Goal: Task Accomplishment & Management: Manage account settings

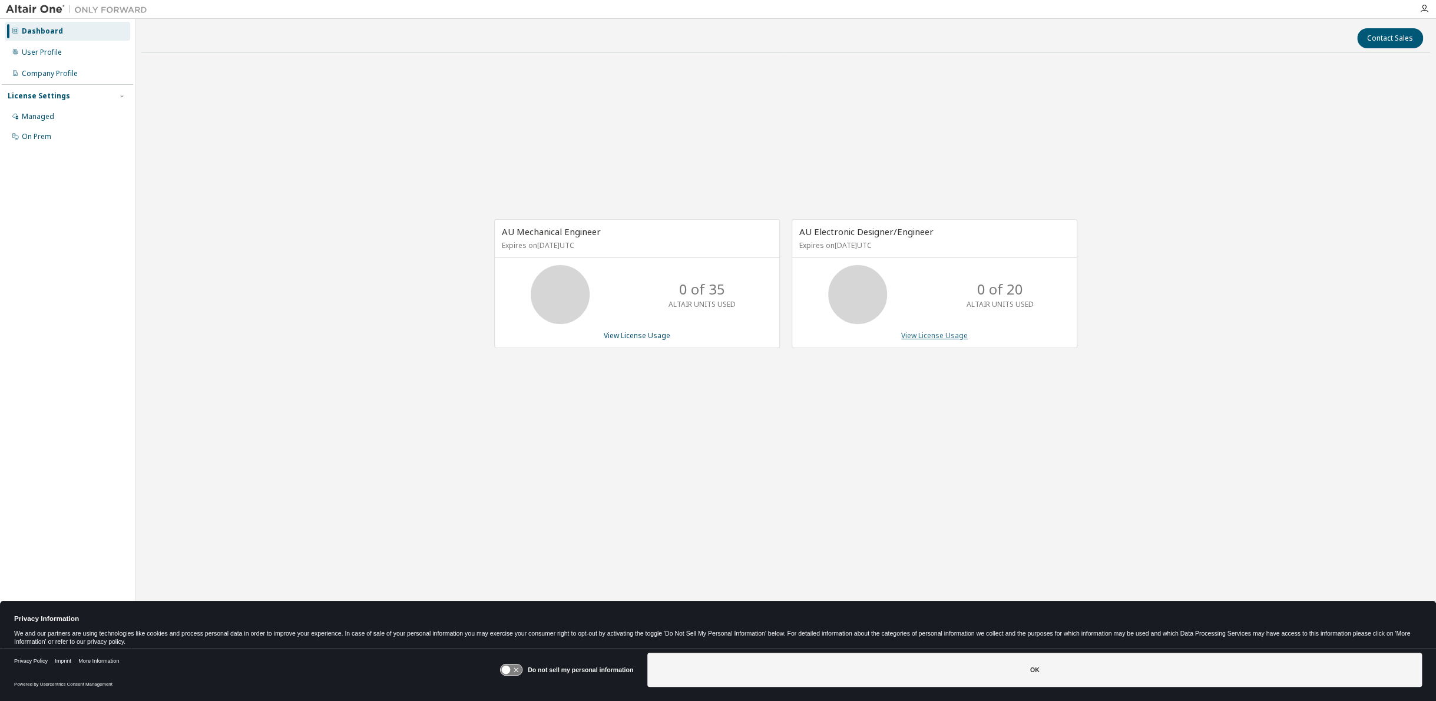
click at [929, 335] on link "View License Usage" at bounding box center [934, 335] width 67 height 10
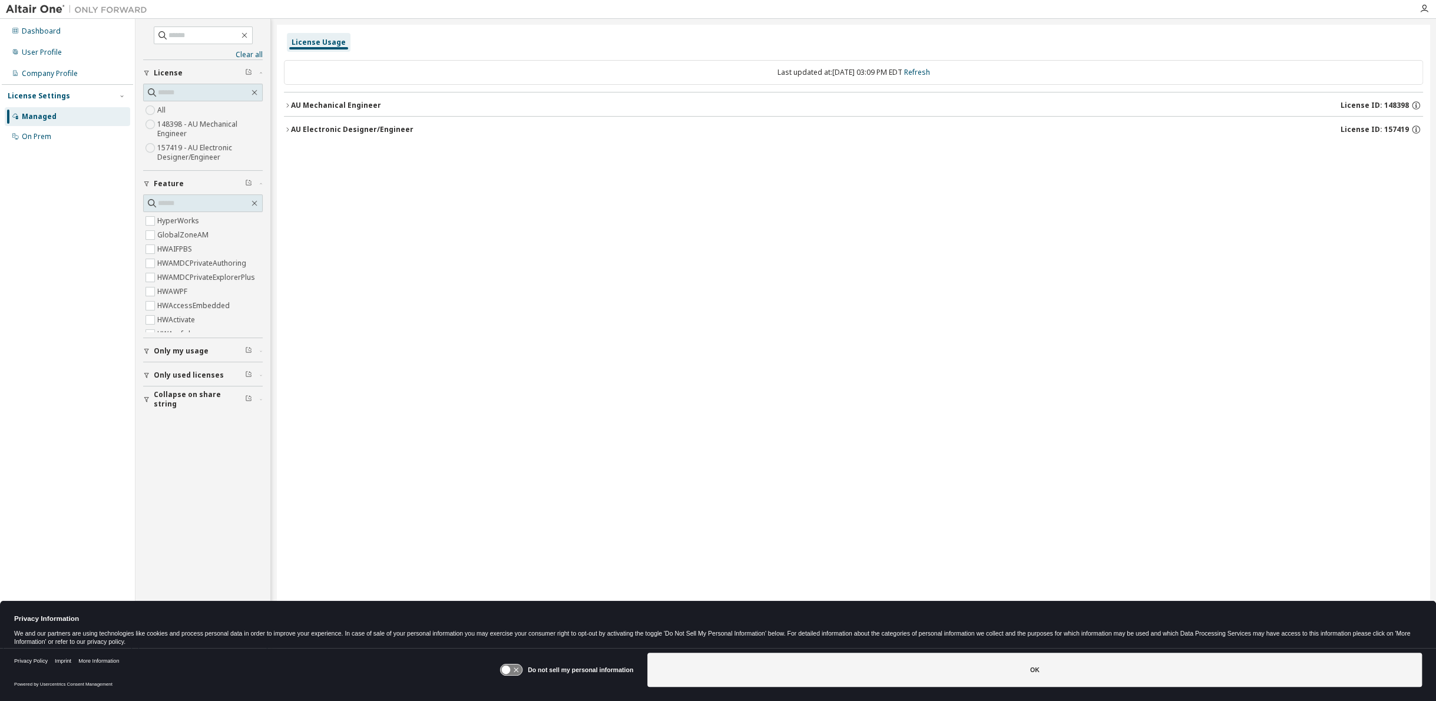
click at [288, 108] on icon "button" at bounding box center [287, 105] width 7 height 7
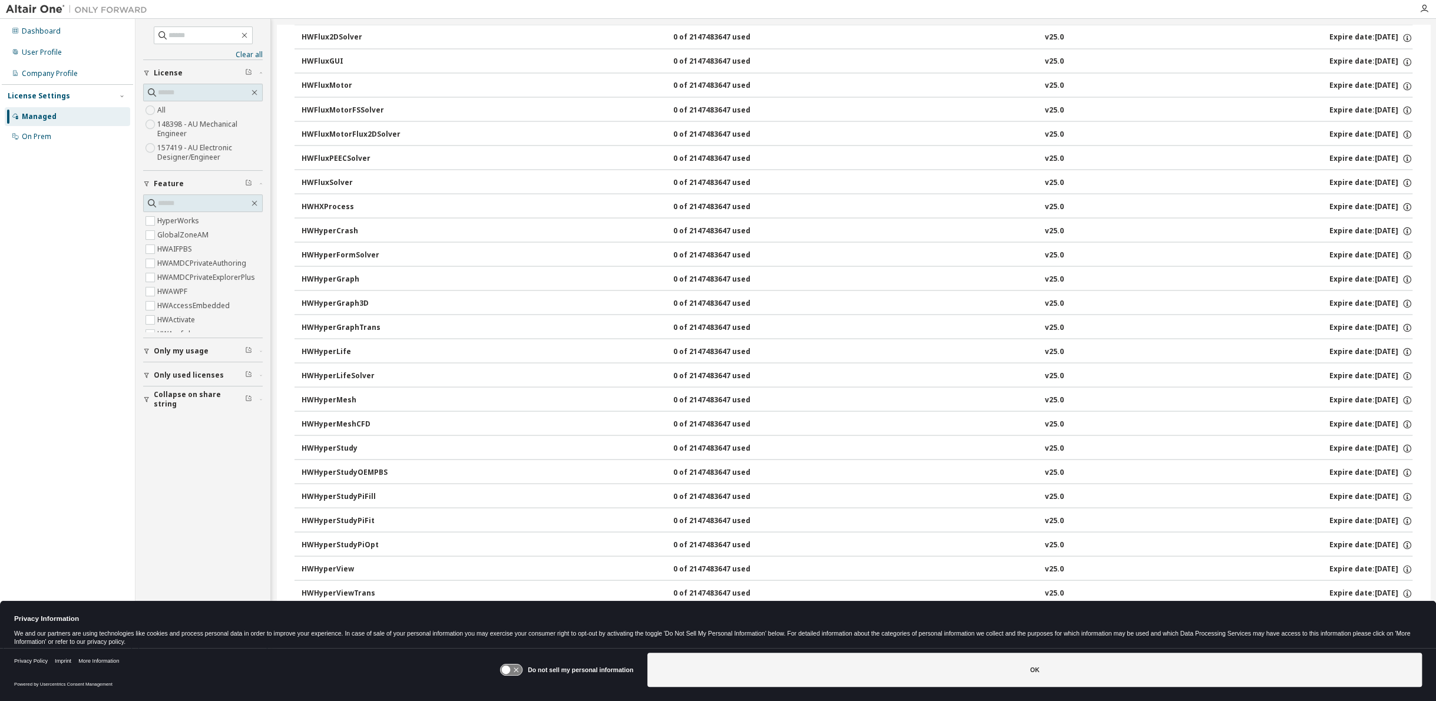
scroll to position [1766, 0]
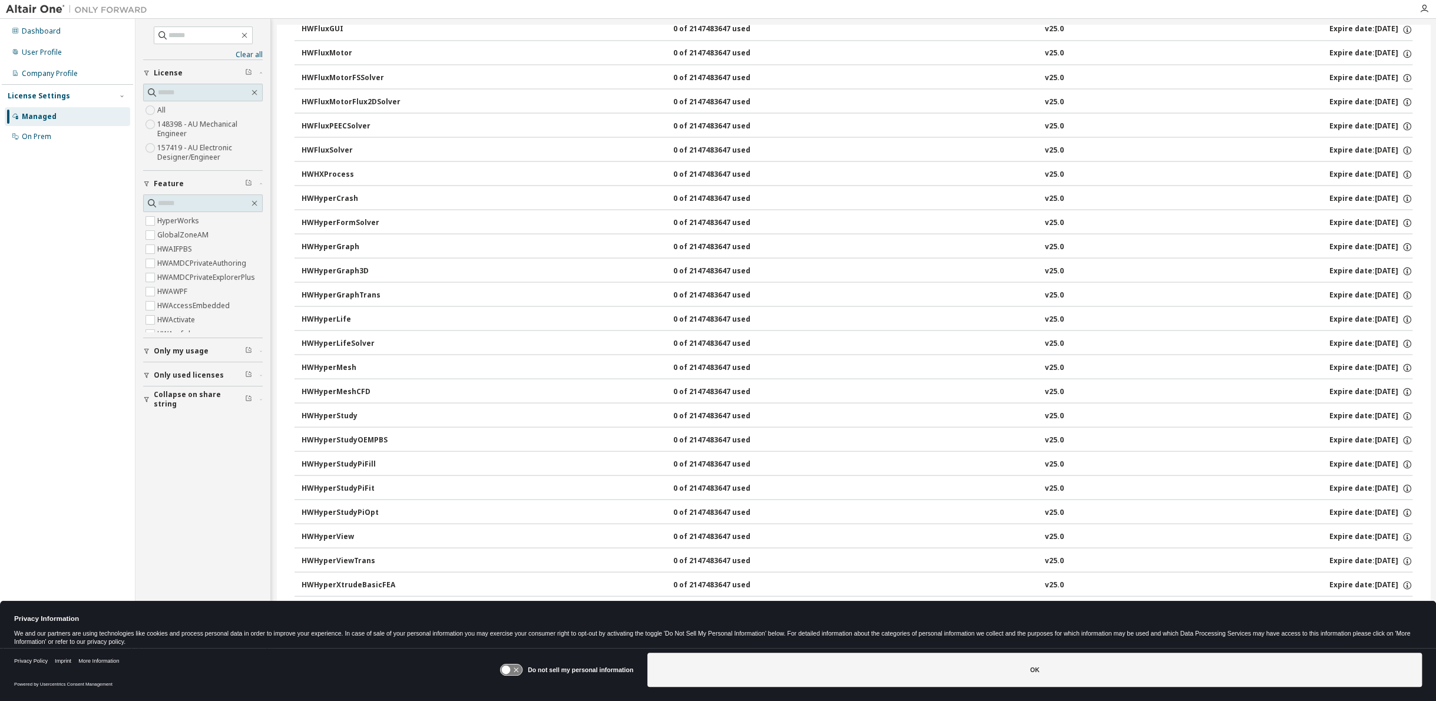
click at [352, 242] on div "HWHyperGraph" at bounding box center [355, 247] width 106 height 11
click at [689, 242] on div "0 of 2147483647 used" at bounding box center [726, 247] width 106 height 11
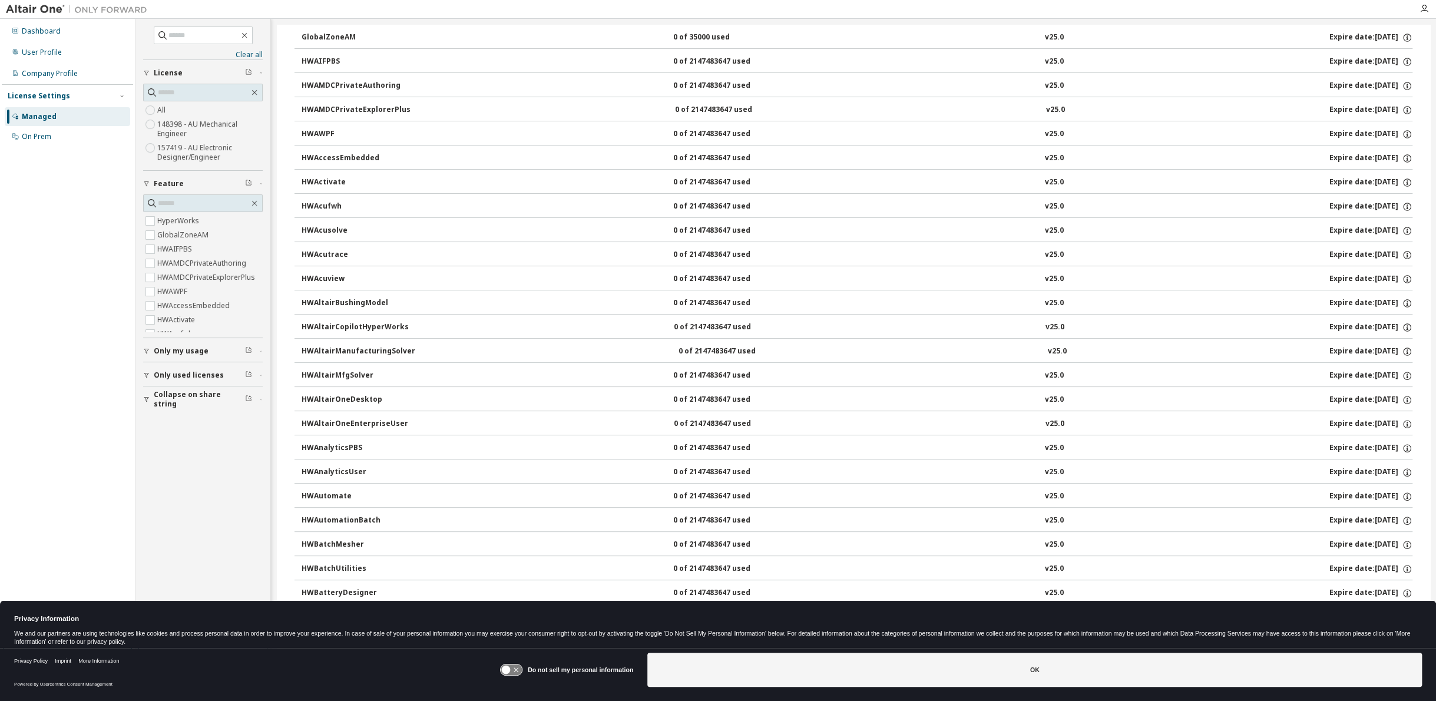
scroll to position [0, 0]
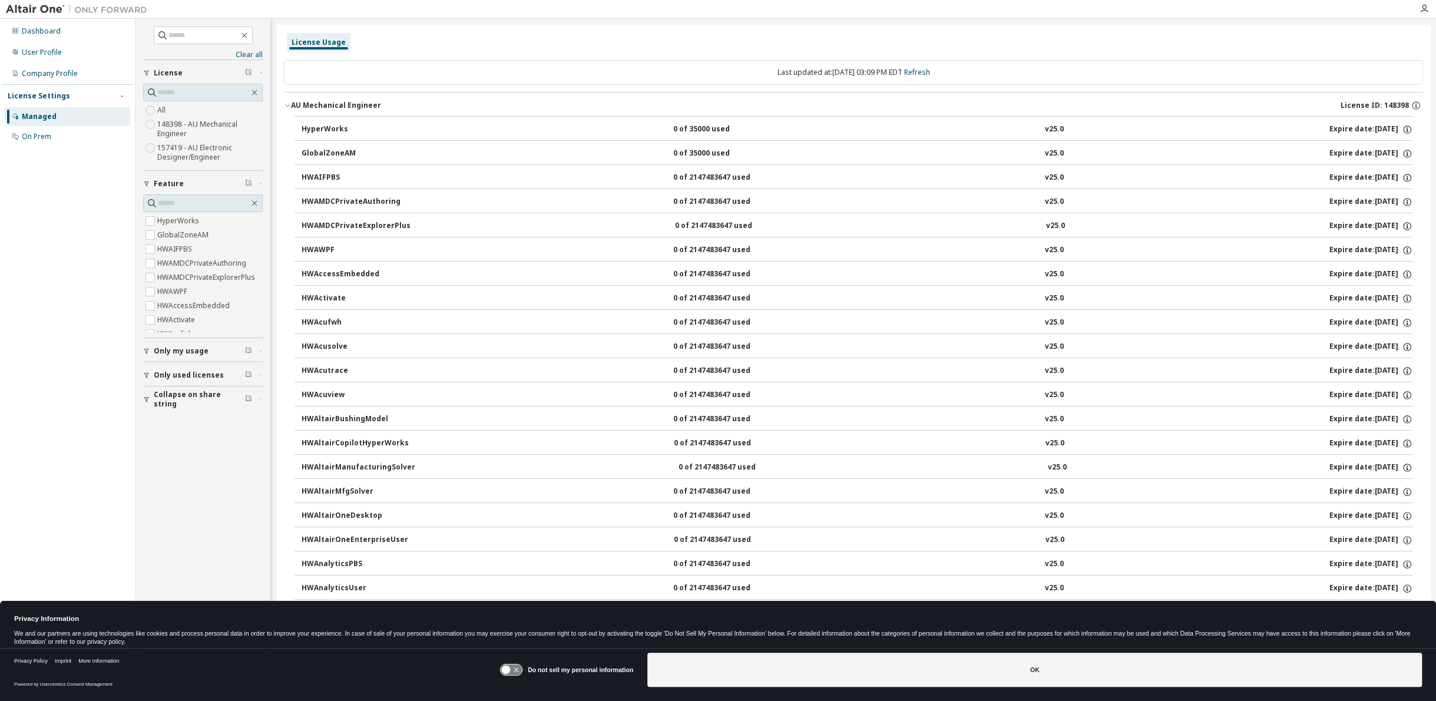
click at [512, 669] on icon at bounding box center [511, 669] width 22 height 11
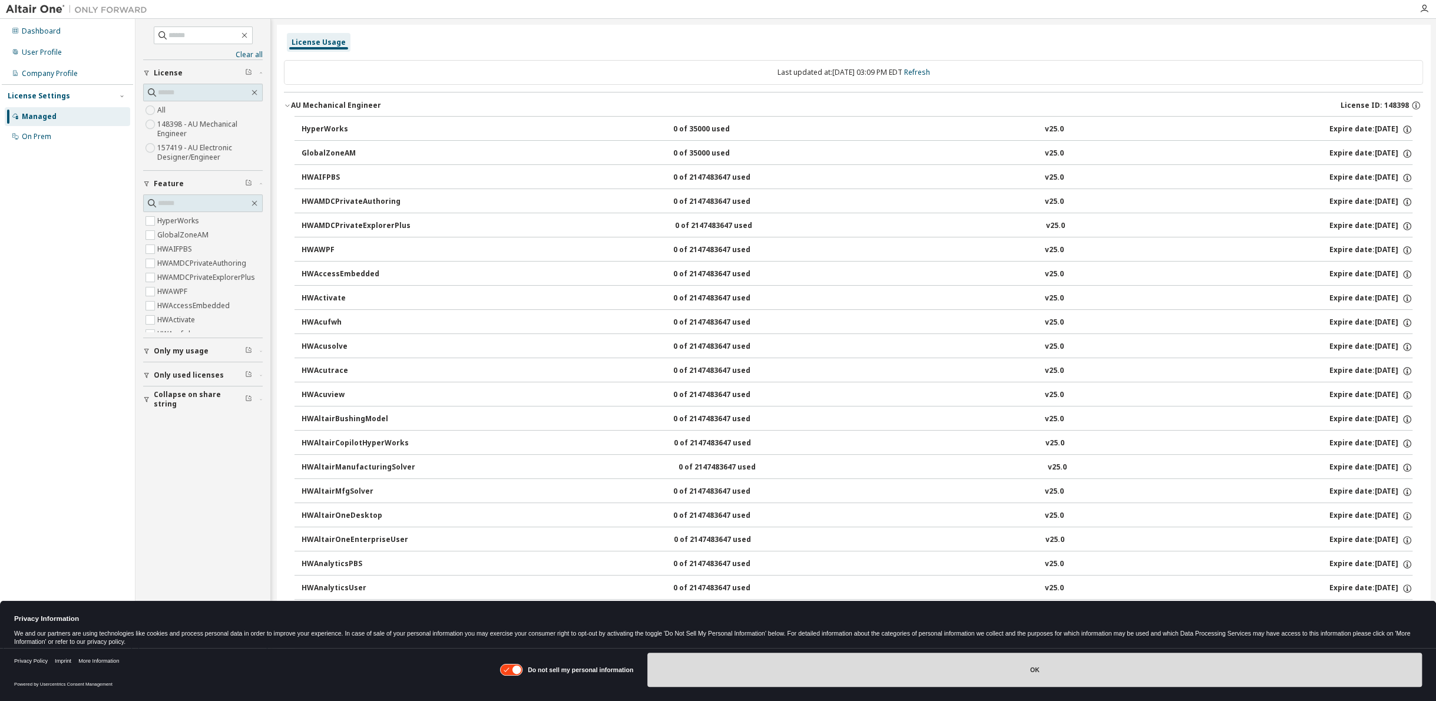
click at [1085, 677] on button "OK" at bounding box center [1034, 670] width 775 height 34
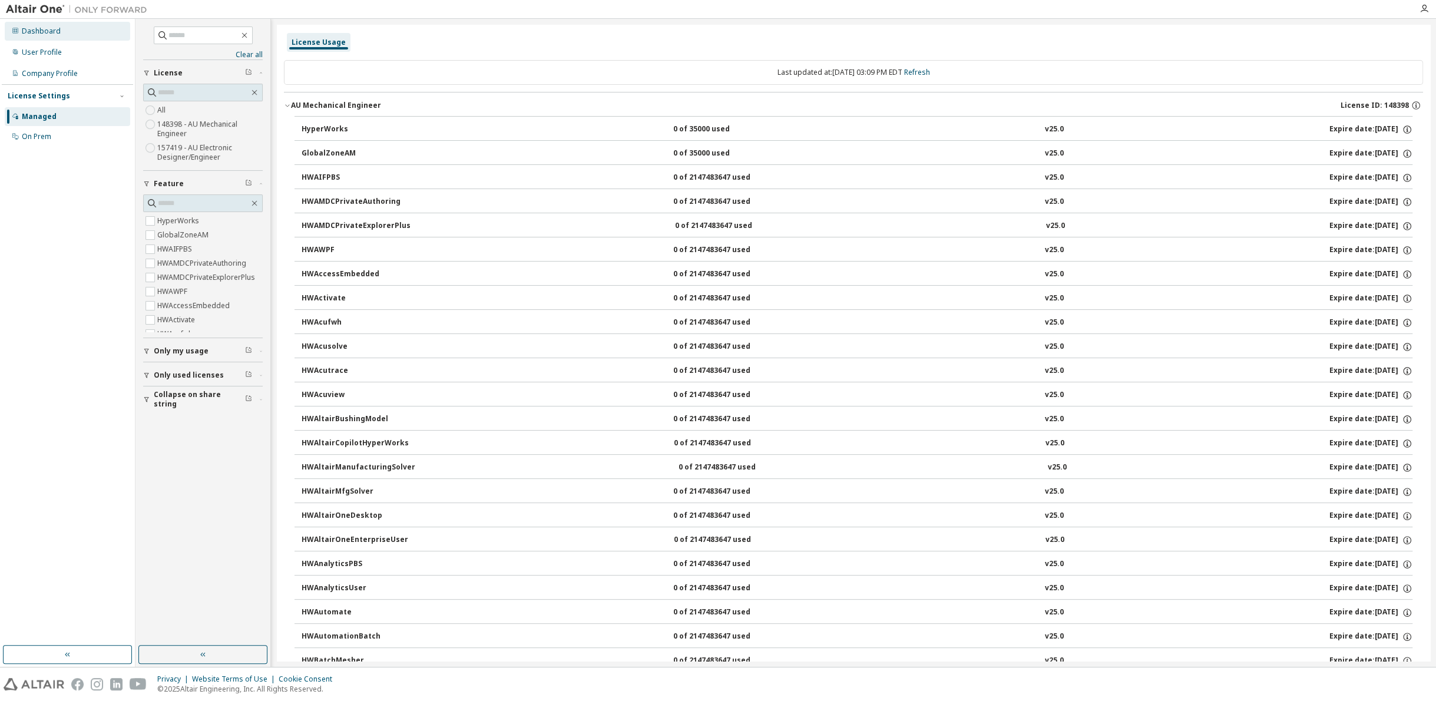
click at [47, 33] on div "Dashboard" at bounding box center [41, 31] width 39 height 9
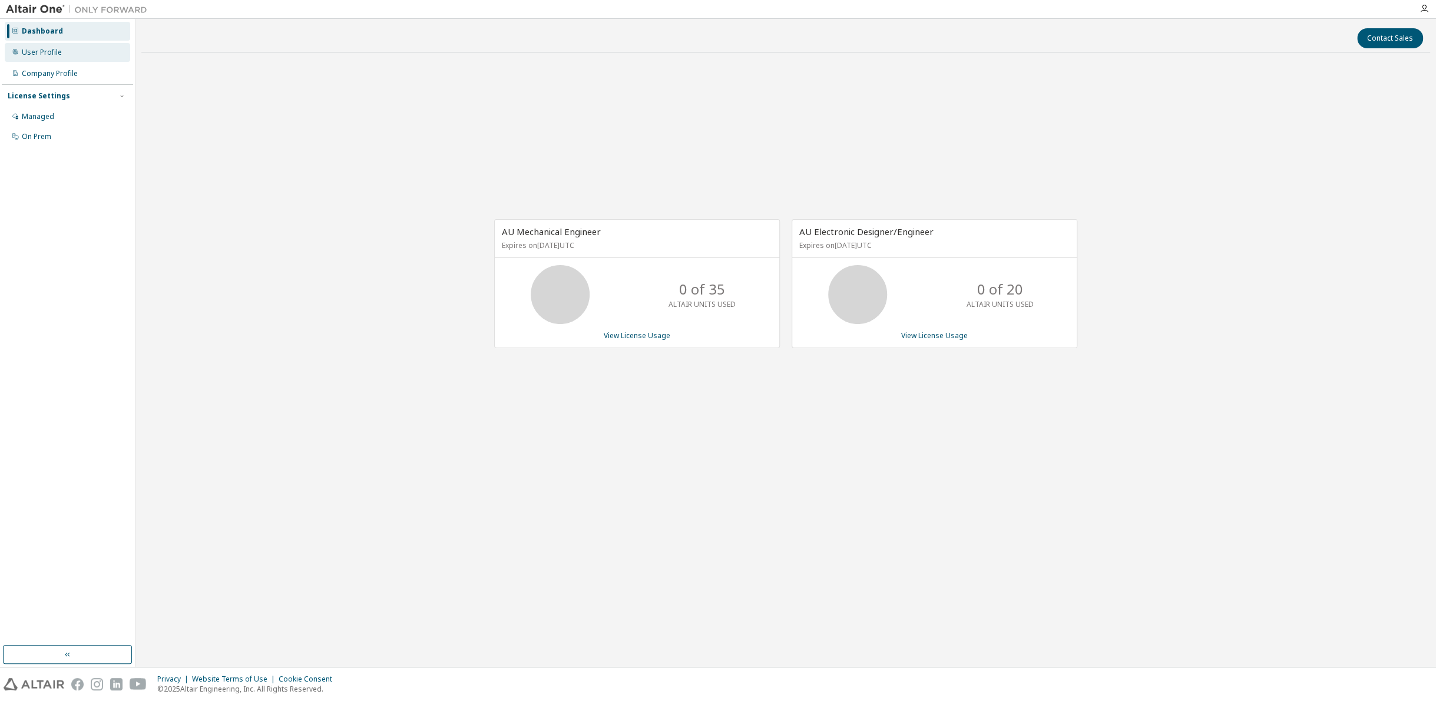
click at [70, 52] on div "User Profile" at bounding box center [67, 52] width 125 height 19
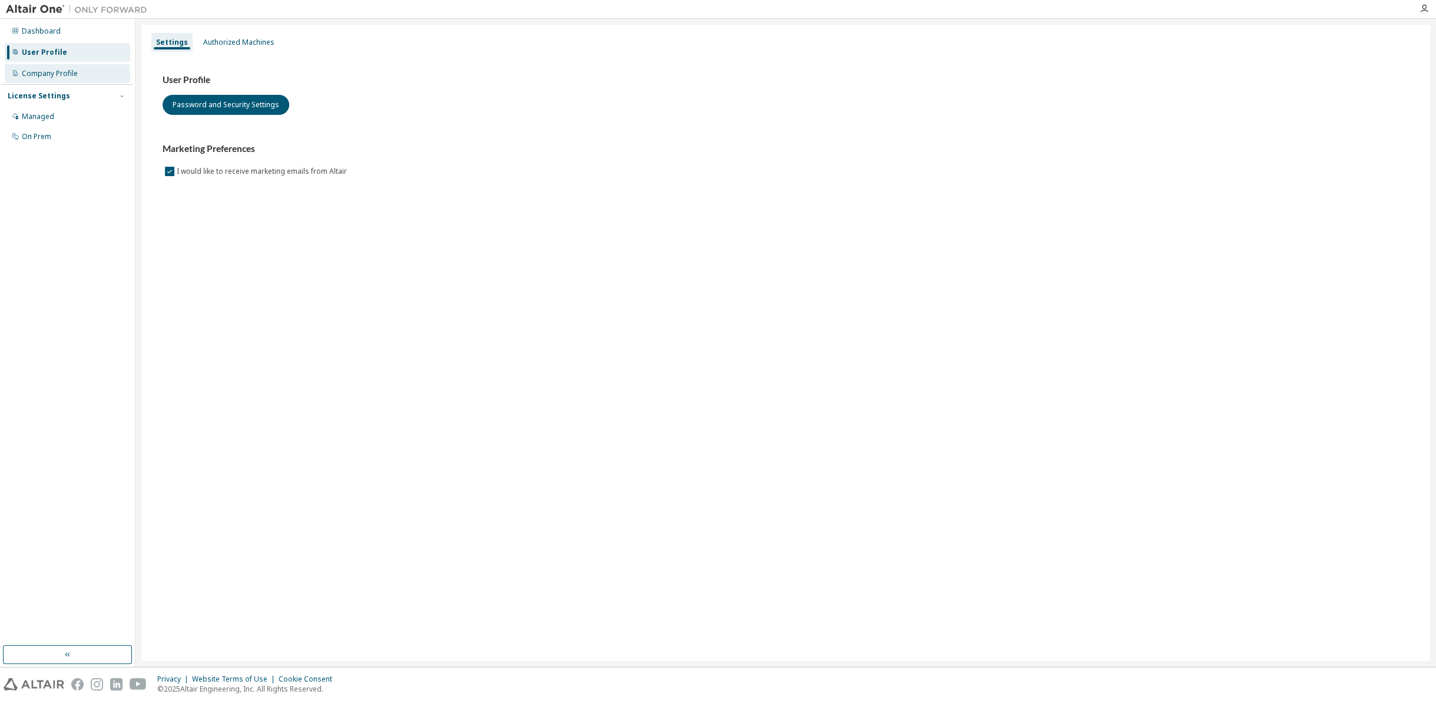
click at [65, 74] on div "Company Profile" at bounding box center [50, 73] width 56 height 9
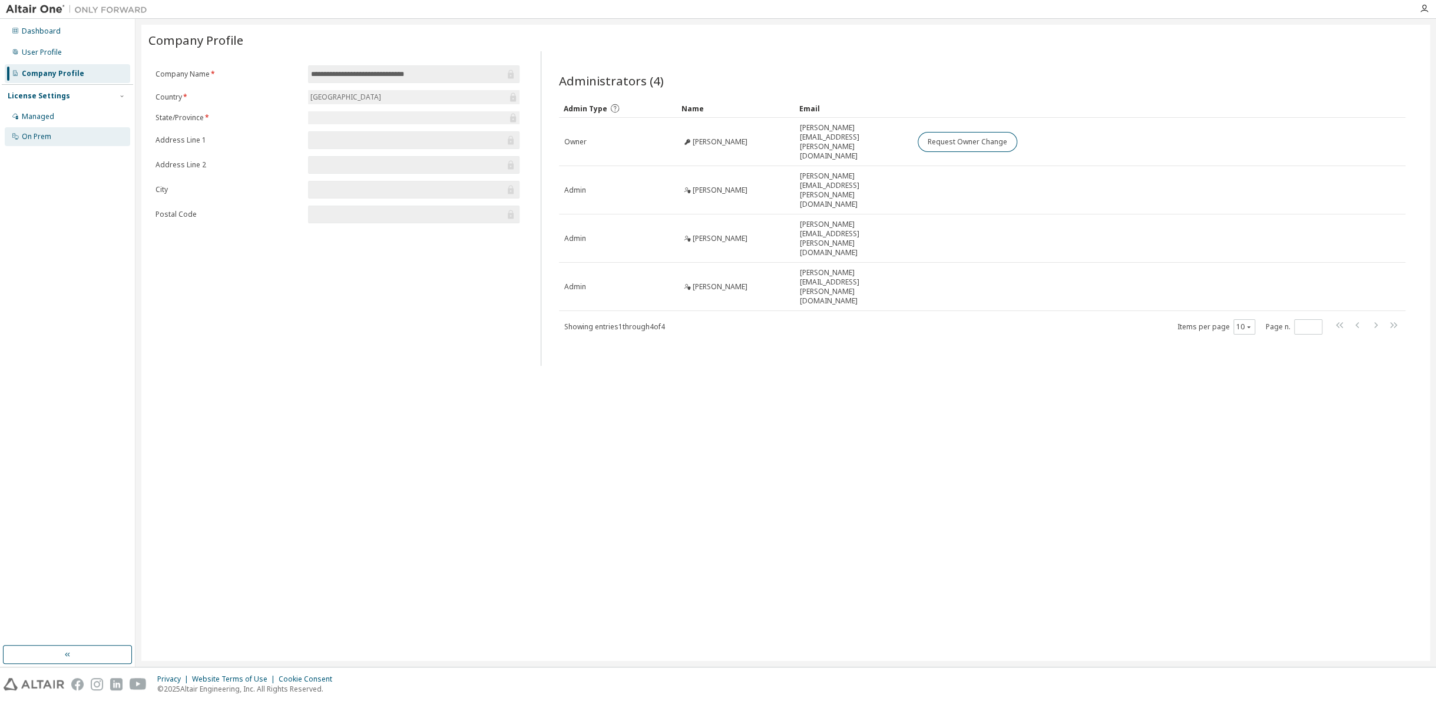
click at [52, 131] on div "On Prem" at bounding box center [67, 136] width 125 height 19
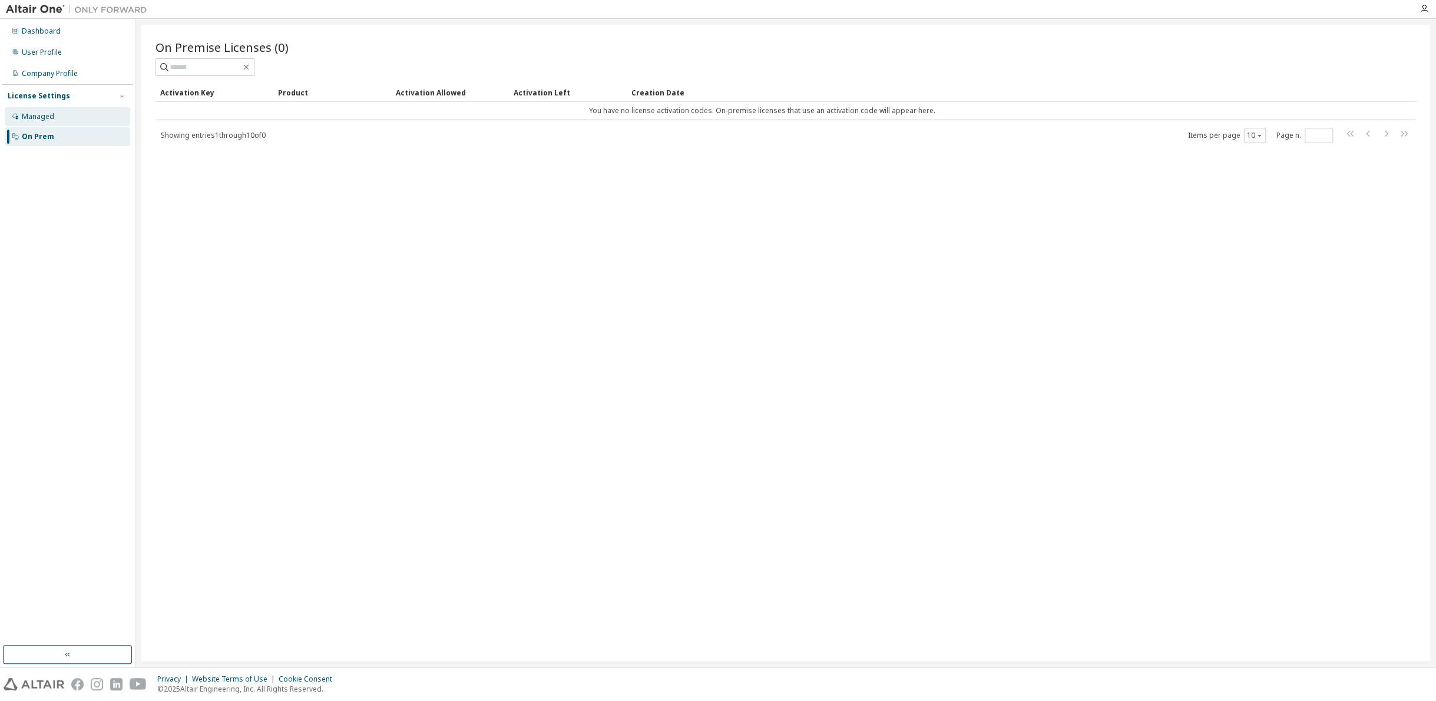
click at [62, 112] on div "Managed" at bounding box center [67, 116] width 125 height 19
